Goal: Information Seeking & Learning: Learn about a topic

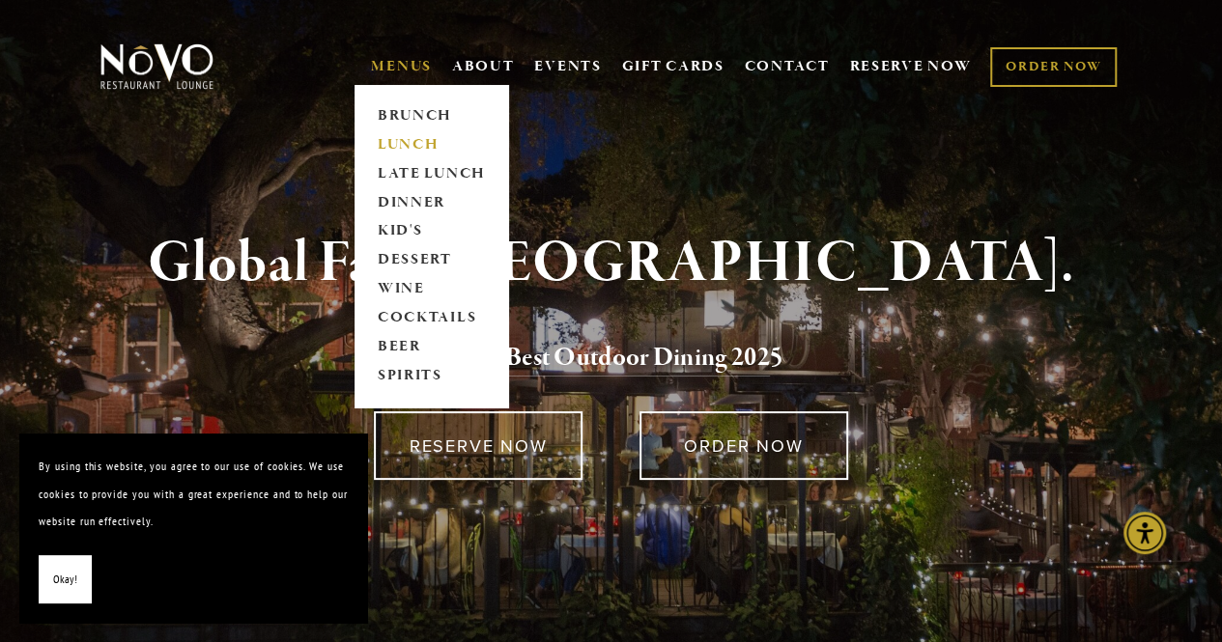
click at [413, 145] on link "LUNCH" at bounding box center [431, 144] width 121 height 29
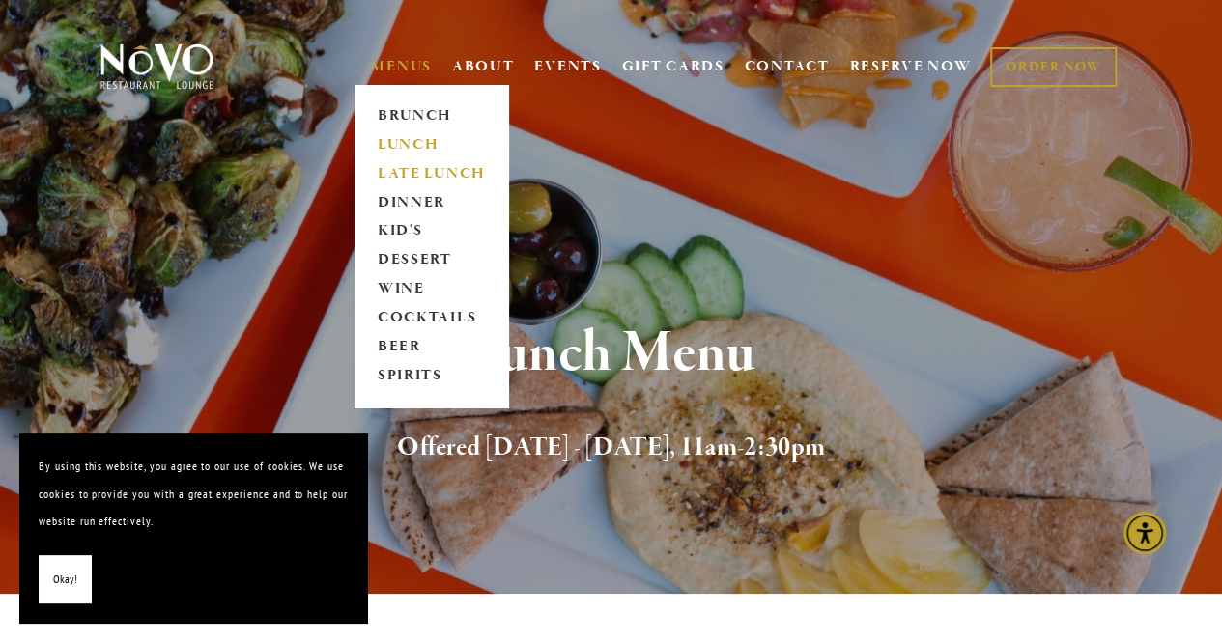
click at [388, 174] on link "LATE LUNCH" at bounding box center [431, 173] width 121 height 29
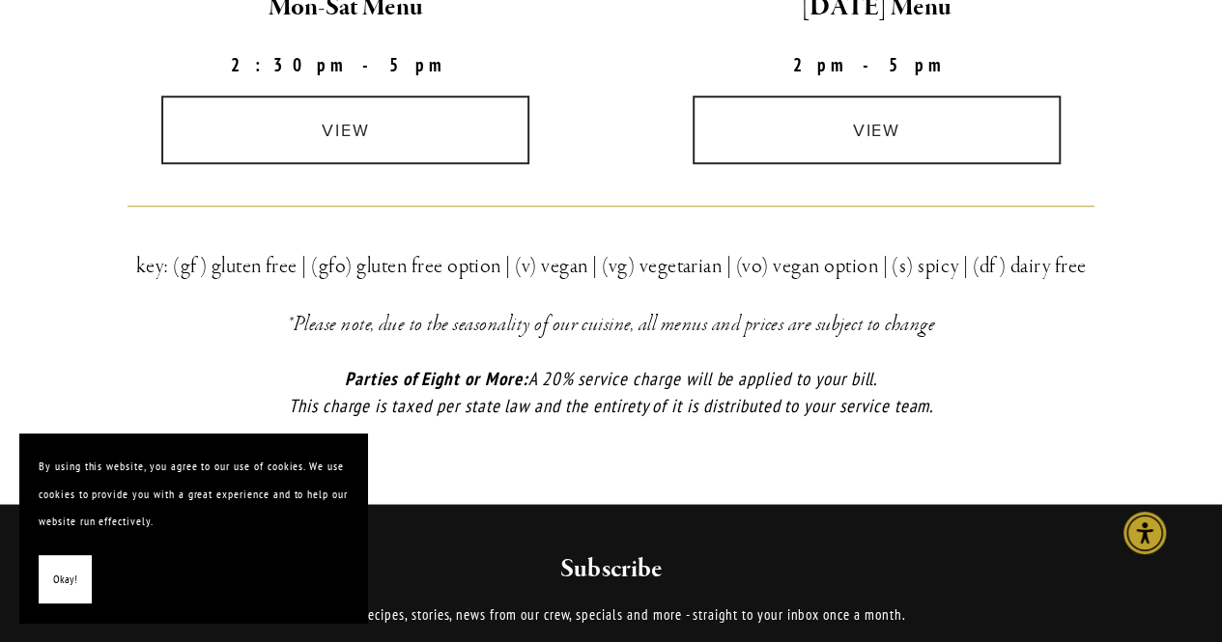
scroll to position [676, 0]
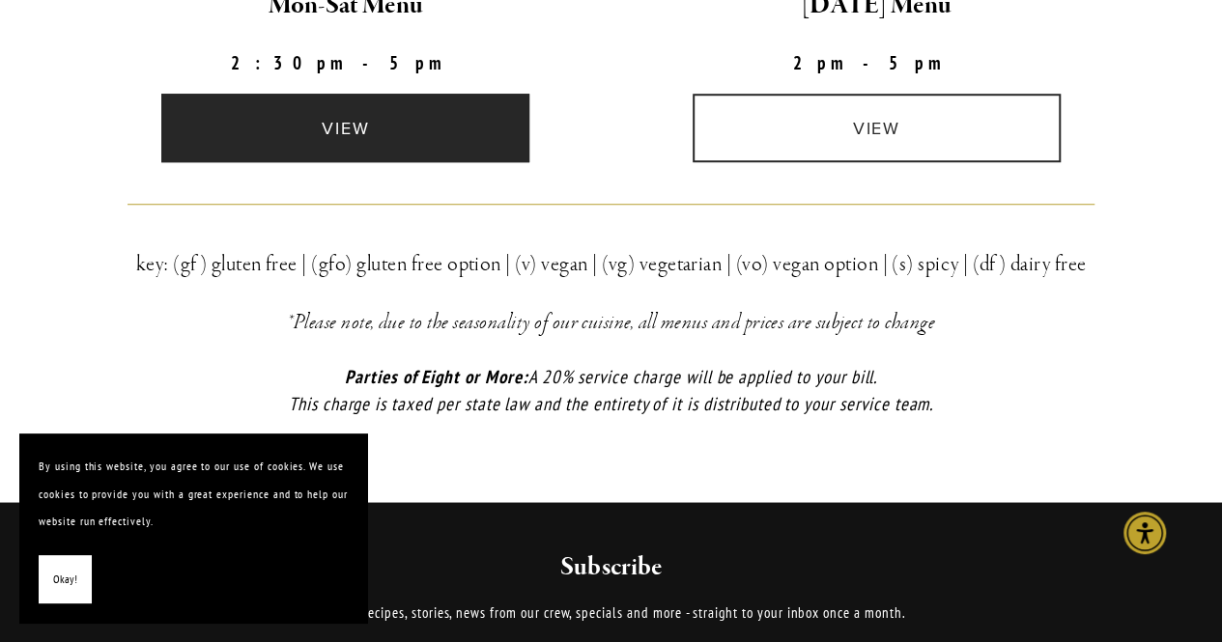
click at [338, 130] on link "view" at bounding box center [345, 128] width 368 height 69
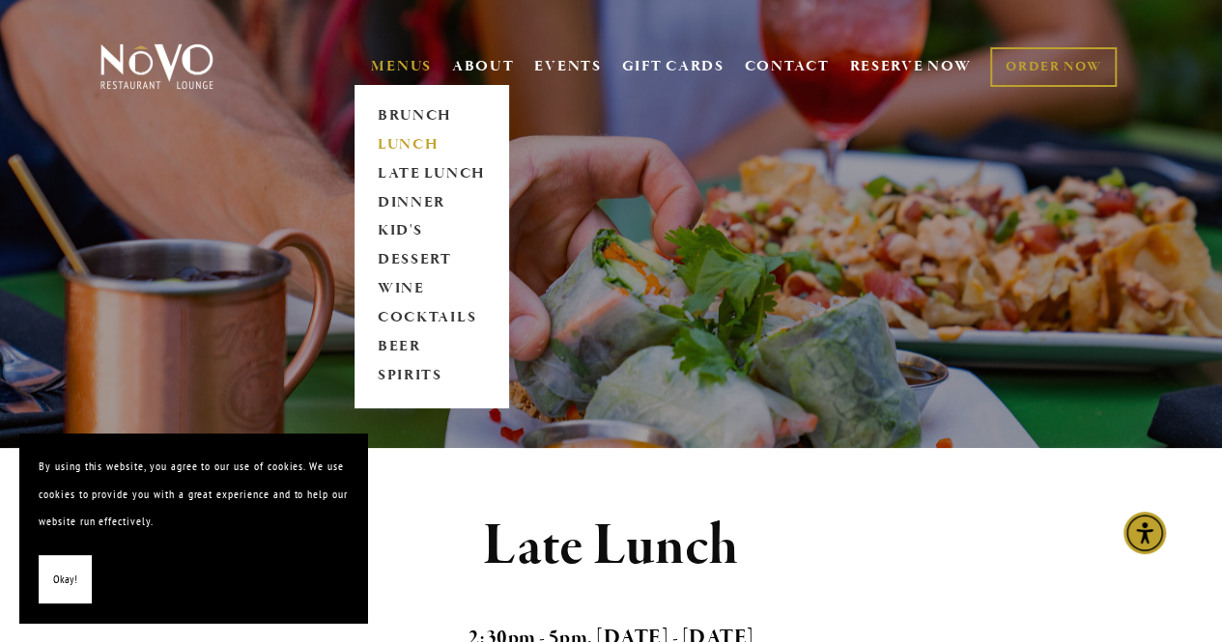
click at [399, 141] on link "LUNCH" at bounding box center [431, 144] width 121 height 29
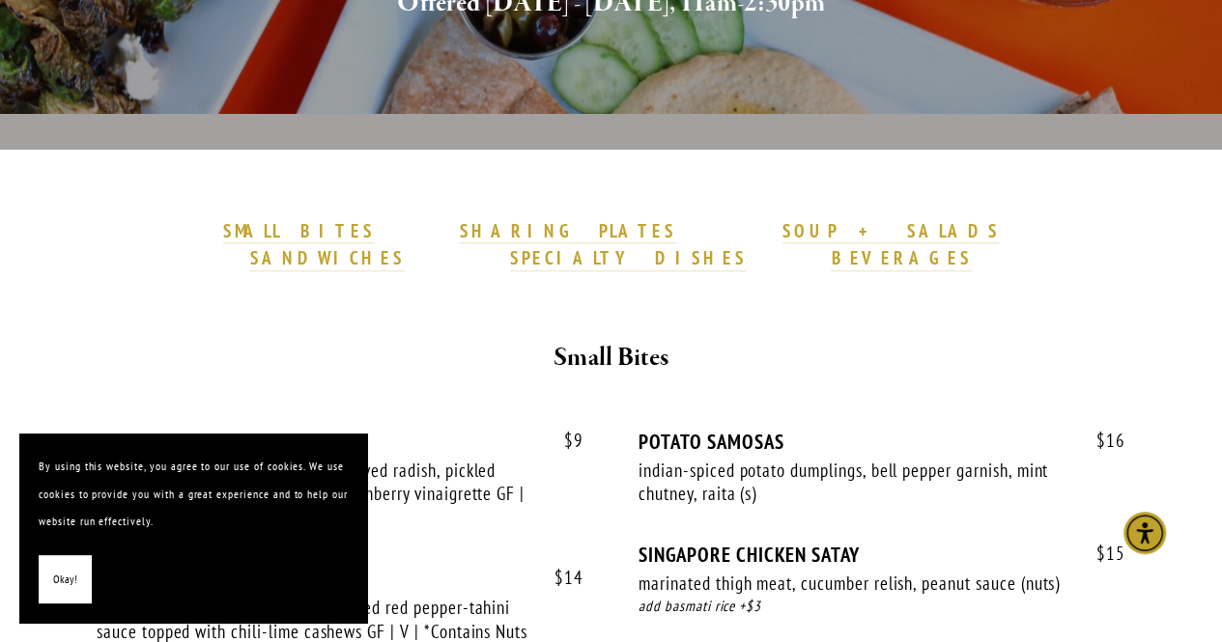
scroll to position [483, 0]
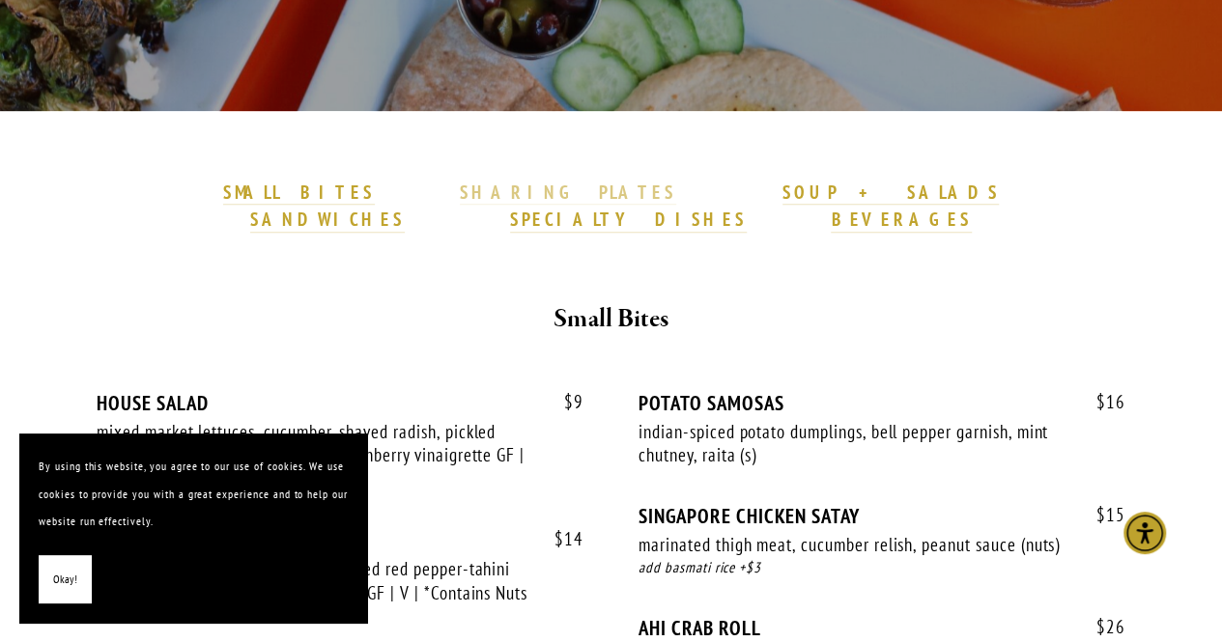
click at [460, 188] on strong "SHARING PLATES" at bounding box center [568, 192] width 216 height 23
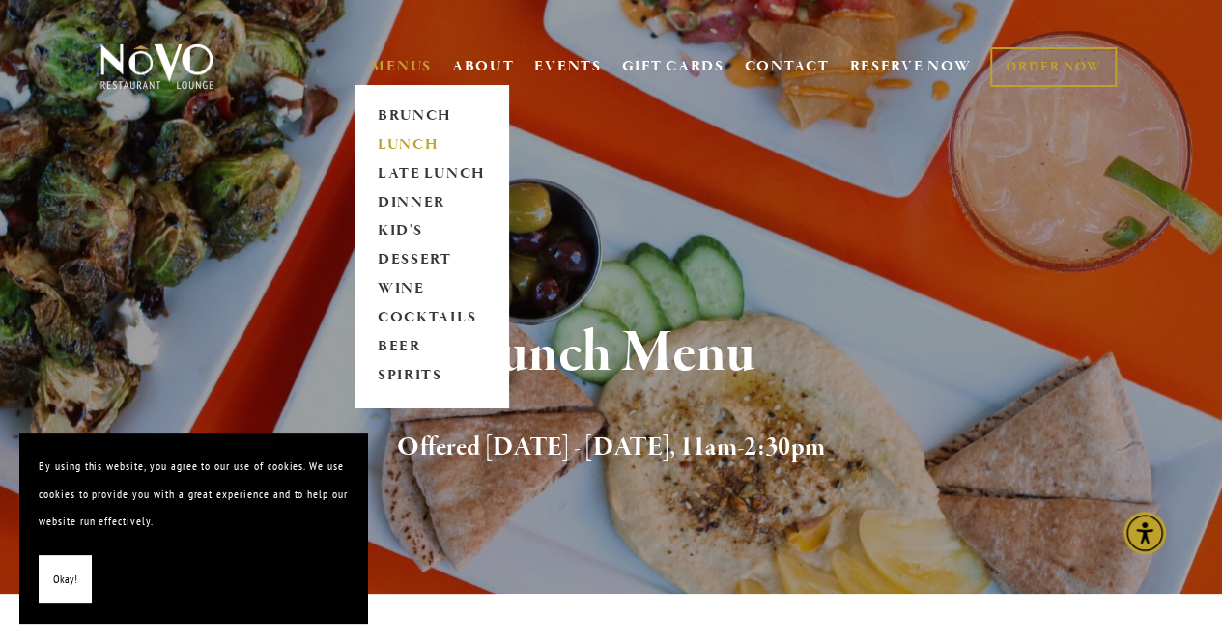
click at [392, 140] on link "LUNCH" at bounding box center [431, 144] width 121 height 29
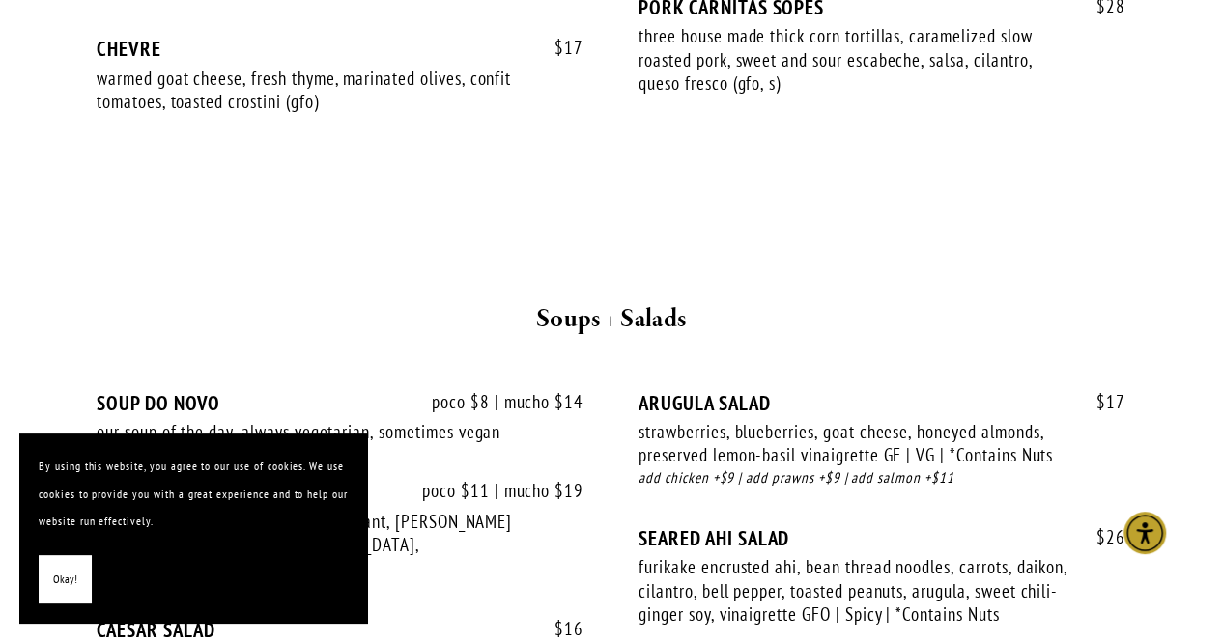
scroll to position [2028, 0]
